Goal: Transaction & Acquisition: Subscribe to service/newsletter

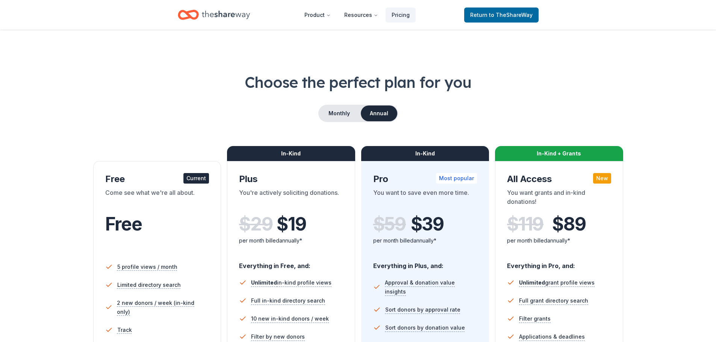
click at [568, 99] on div "Choose the perfect plan for you Monthly Annual Free Current Come see what we're…" at bounding box center [358, 255] width 656 height 367
click at [337, 115] on button "Monthly" at bounding box center [339, 114] width 40 height 16
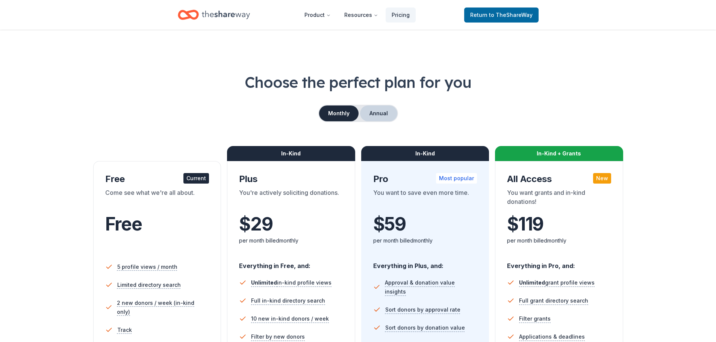
click at [383, 113] on button "Annual" at bounding box center [378, 114] width 37 height 16
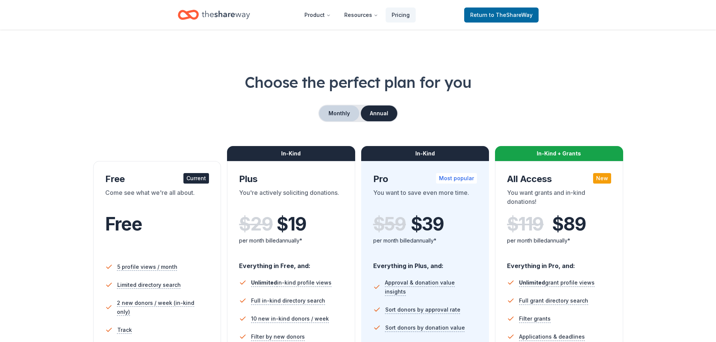
click at [350, 116] on button "Monthly" at bounding box center [339, 114] width 40 height 16
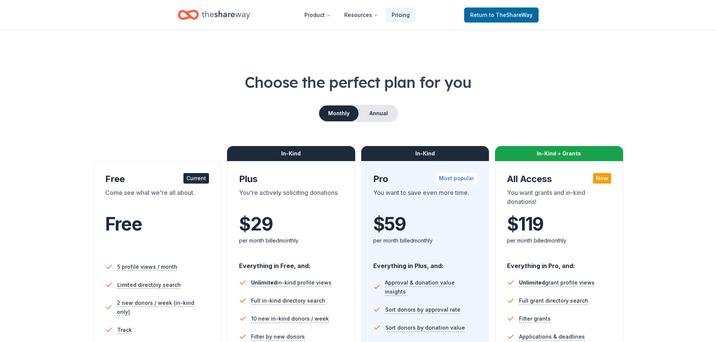
click at [624, 81] on h1 "Choose the perfect plan for you" at bounding box center [358, 82] width 656 height 21
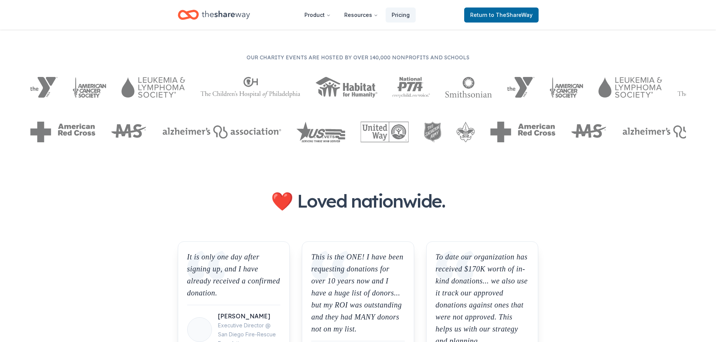
scroll to position [301, 0]
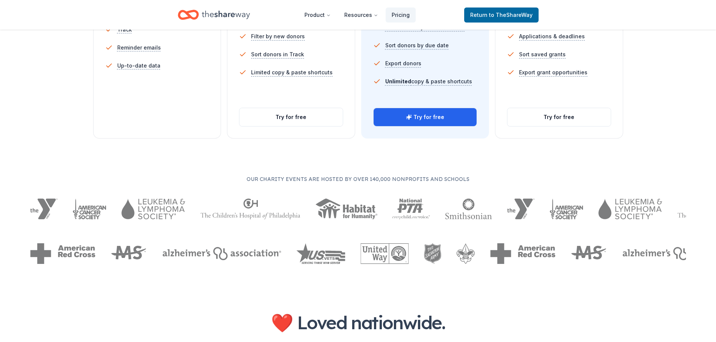
click at [222, 15] on icon "Home" at bounding box center [226, 14] width 48 height 15
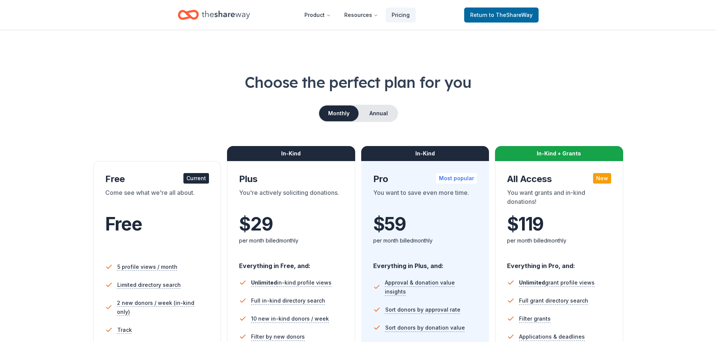
click at [202, 13] on icon "Home" at bounding box center [226, 14] width 48 height 15
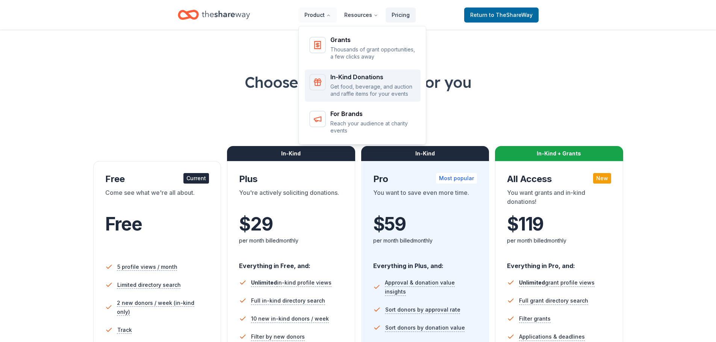
click at [318, 86] on icon "Main" at bounding box center [317, 82] width 9 height 9
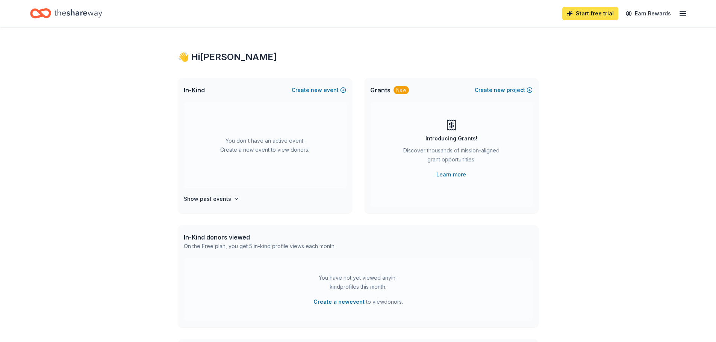
click at [595, 14] on link "Start free trial" at bounding box center [590, 14] width 56 height 14
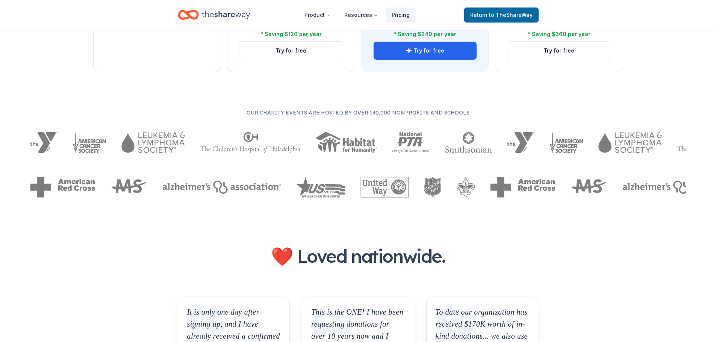
scroll to position [263, 0]
